Goal: Use online tool/utility: Utilize a website feature to perform a specific function

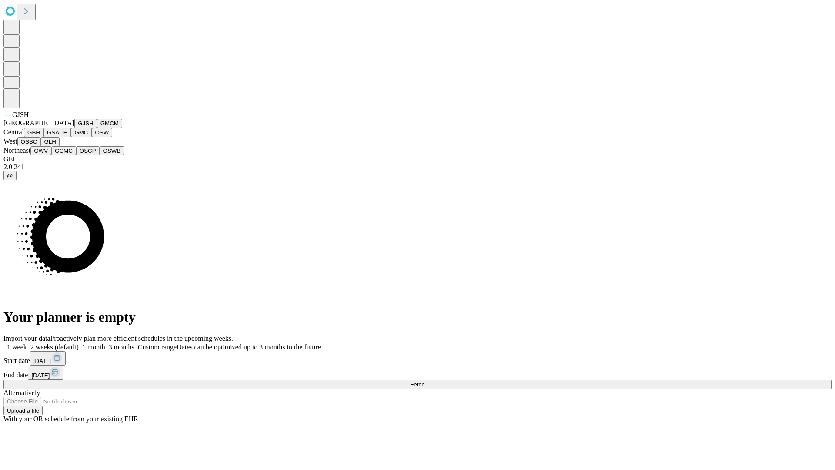
click at [74, 128] on button "GJSH" at bounding box center [85, 123] width 23 height 9
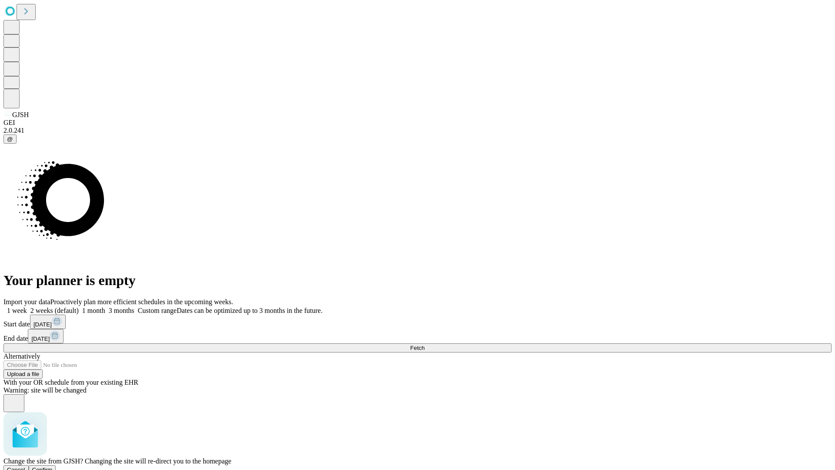
click at [53, 466] on span "Confirm" at bounding box center [42, 469] width 20 height 7
click at [79, 307] on label "2 weeks (default)" at bounding box center [53, 310] width 52 height 7
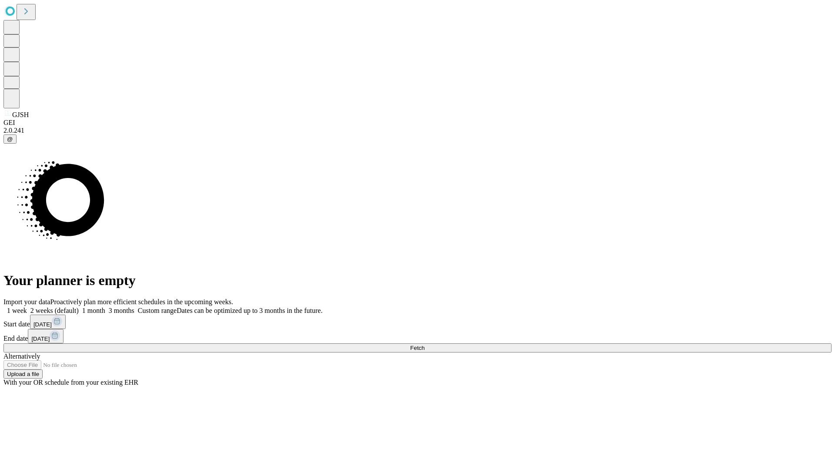
click at [425, 345] on span "Fetch" at bounding box center [417, 348] width 14 height 7
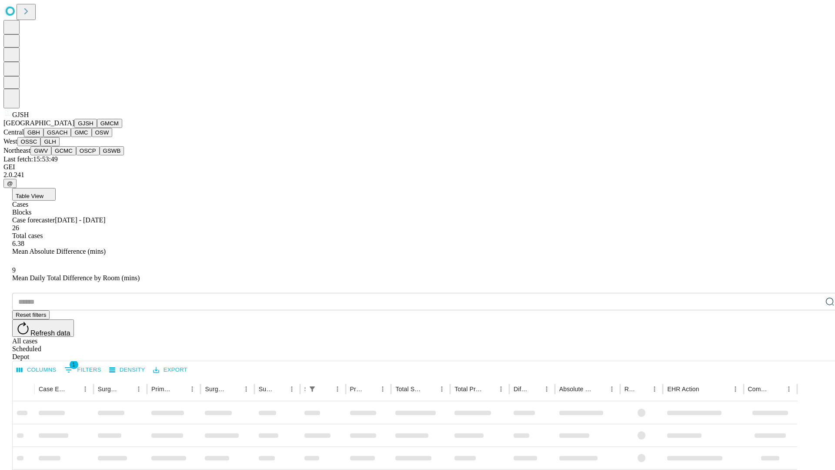
click at [97, 128] on button "GMCM" at bounding box center [109, 123] width 25 height 9
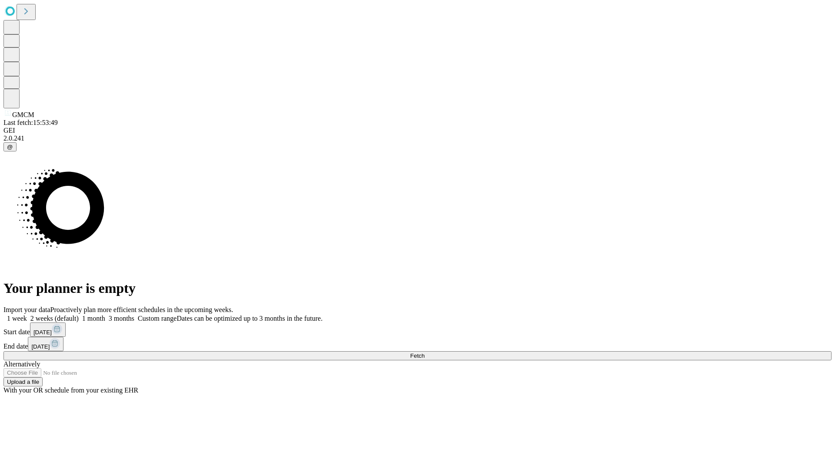
click at [79, 315] on label "2 weeks (default)" at bounding box center [53, 318] width 52 height 7
click at [425, 352] on span "Fetch" at bounding box center [417, 355] width 14 height 7
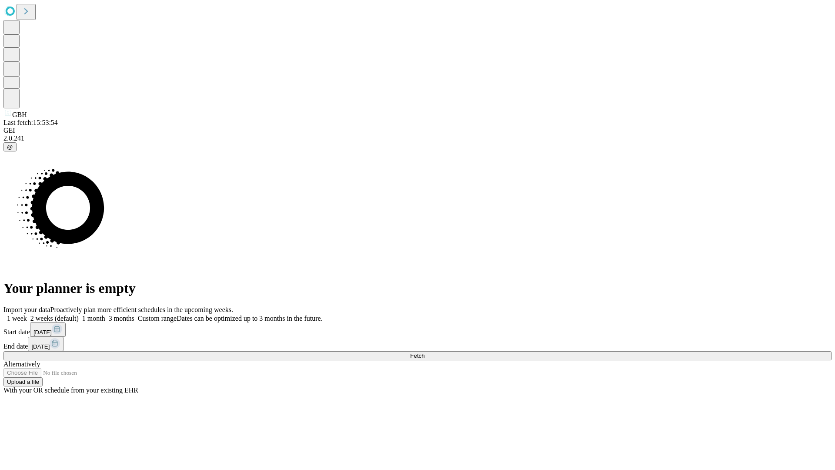
click at [79, 315] on label "2 weeks (default)" at bounding box center [53, 318] width 52 height 7
click at [425, 352] on span "Fetch" at bounding box center [417, 355] width 14 height 7
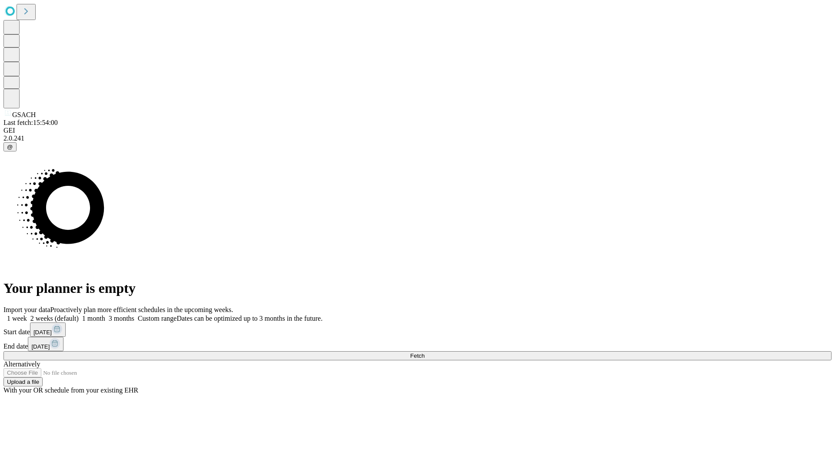
click at [79, 315] on label "2 weeks (default)" at bounding box center [53, 318] width 52 height 7
click at [425, 352] on span "Fetch" at bounding box center [417, 355] width 14 height 7
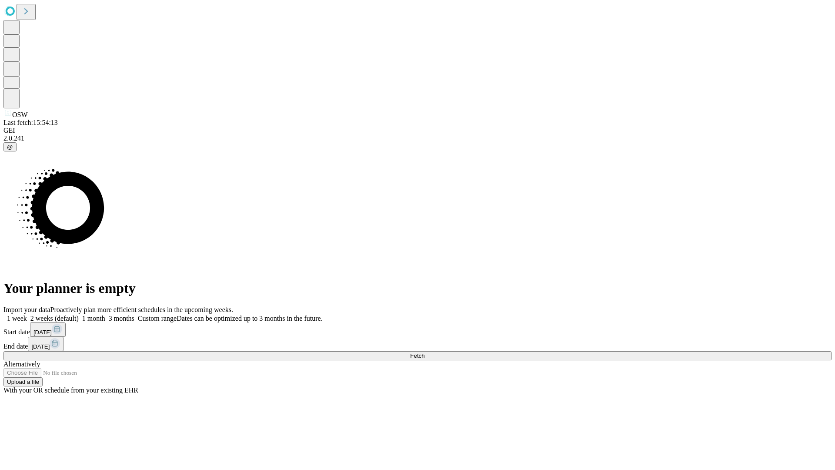
click at [79, 315] on label "2 weeks (default)" at bounding box center [53, 318] width 52 height 7
click at [425, 352] on span "Fetch" at bounding box center [417, 355] width 14 height 7
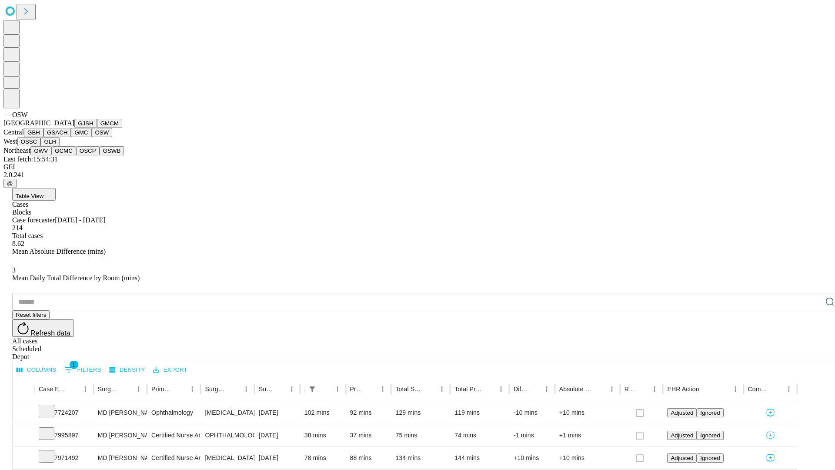
click at [41, 146] on button "OSSC" at bounding box center [28, 141] width 23 height 9
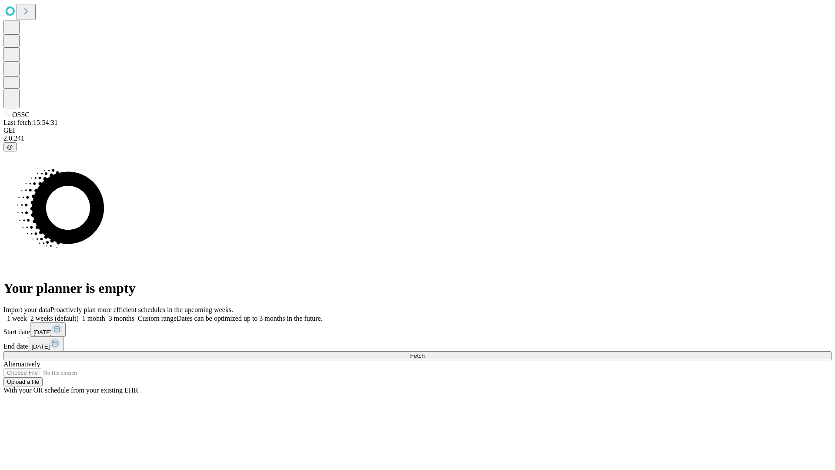
click at [79, 315] on label "2 weeks (default)" at bounding box center [53, 318] width 52 height 7
click at [425, 352] on span "Fetch" at bounding box center [417, 355] width 14 height 7
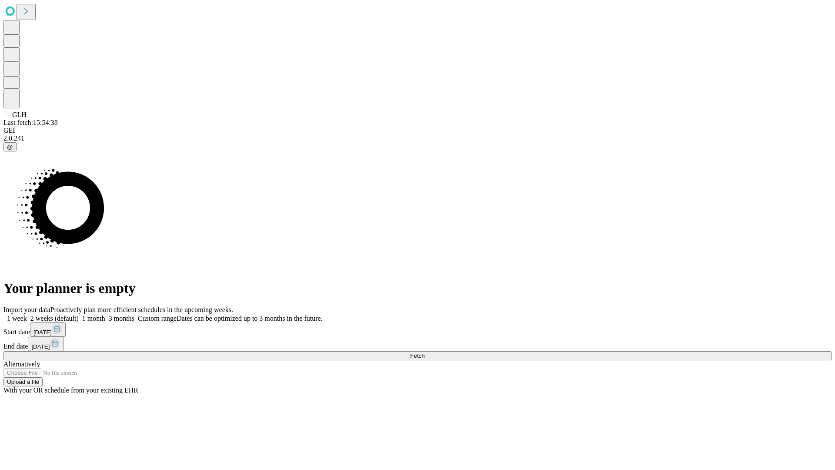
click at [79, 315] on label "2 weeks (default)" at bounding box center [53, 318] width 52 height 7
click at [425, 352] on span "Fetch" at bounding box center [417, 355] width 14 height 7
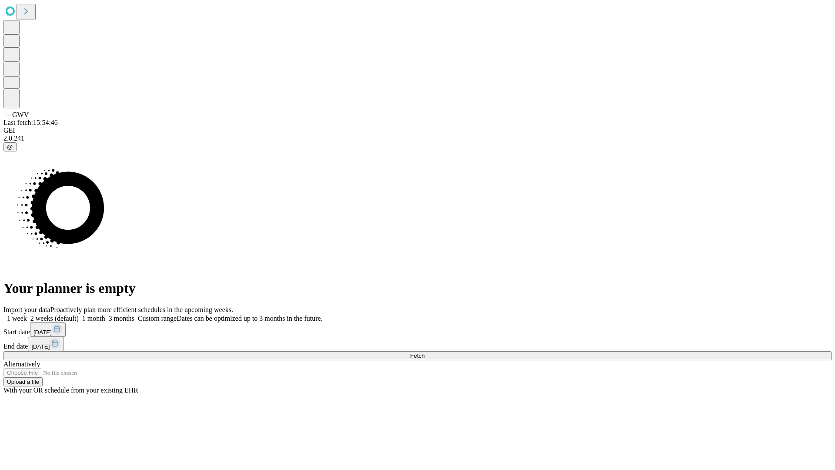
click at [425, 352] on span "Fetch" at bounding box center [417, 355] width 14 height 7
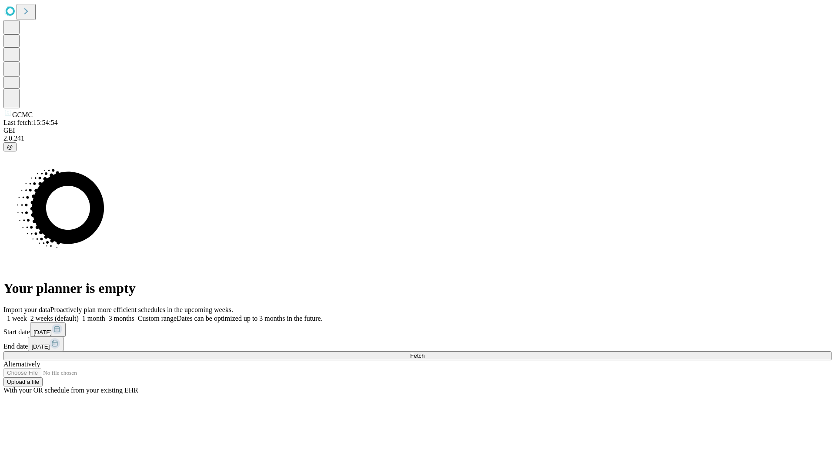
click at [425, 352] on span "Fetch" at bounding box center [417, 355] width 14 height 7
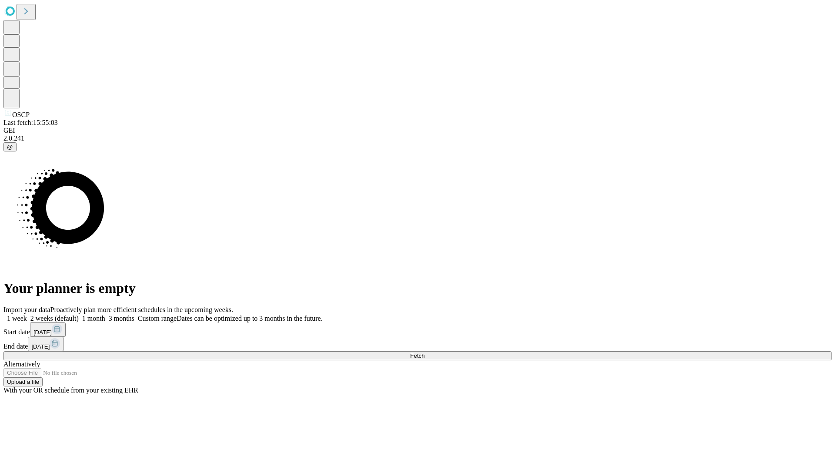
click at [79, 315] on label "2 weeks (default)" at bounding box center [53, 318] width 52 height 7
click at [425, 352] on span "Fetch" at bounding box center [417, 355] width 14 height 7
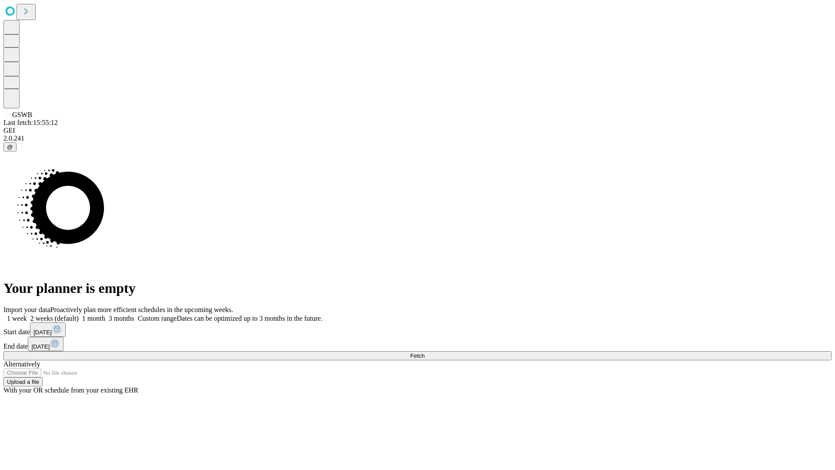
click at [79, 315] on label "2 weeks (default)" at bounding box center [53, 318] width 52 height 7
click at [425, 352] on span "Fetch" at bounding box center [417, 355] width 14 height 7
